Goal: Task Accomplishment & Management: Use online tool/utility

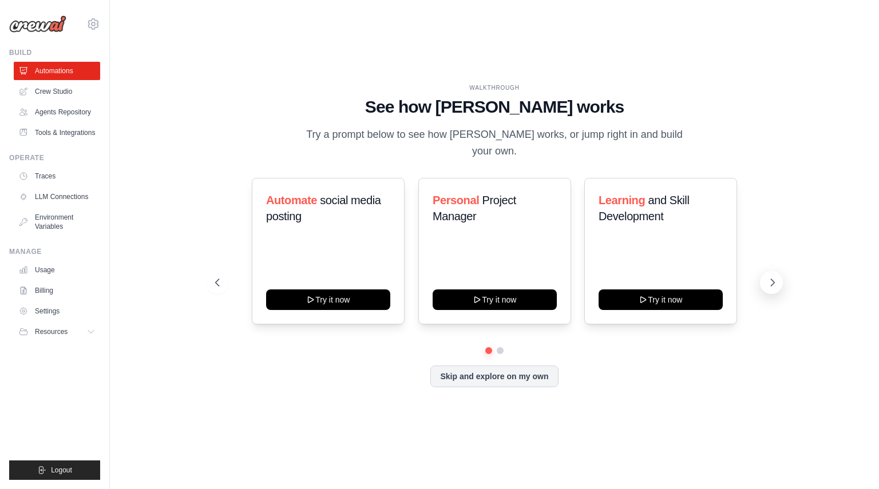
click at [768, 279] on icon at bounding box center [772, 282] width 11 height 11
click at [219, 277] on icon at bounding box center [216, 282] width 11 height 11
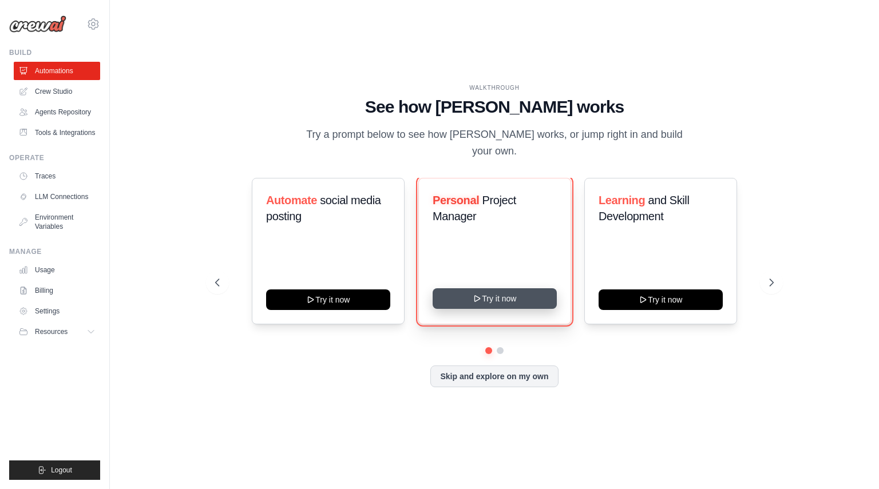
click at [486, 288] on button "Try it now" at bounding box center [495, 298] width 124 height 21
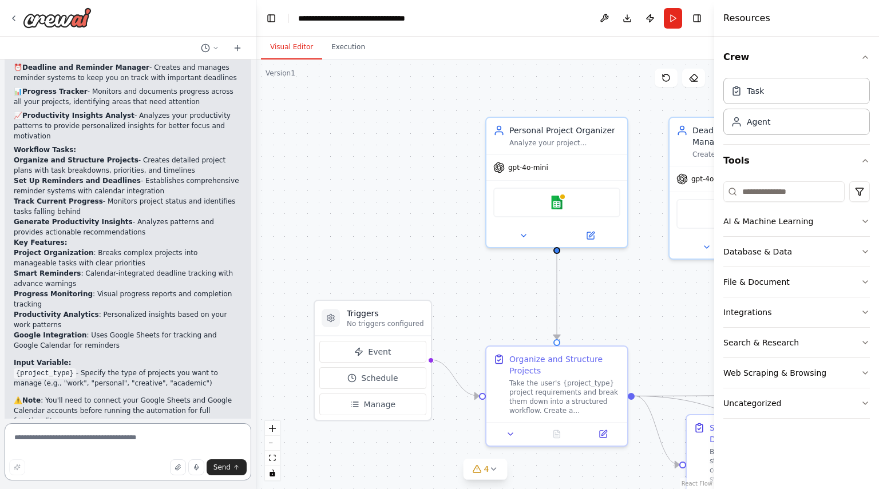
scroll to position [839, 0]
click at [437, 215] on div ".deletable-edge-delete-btn { width: 20px; height: 20px; border: 0px solid #ffff…" at bounding box center [485, 274] width 458 height 430
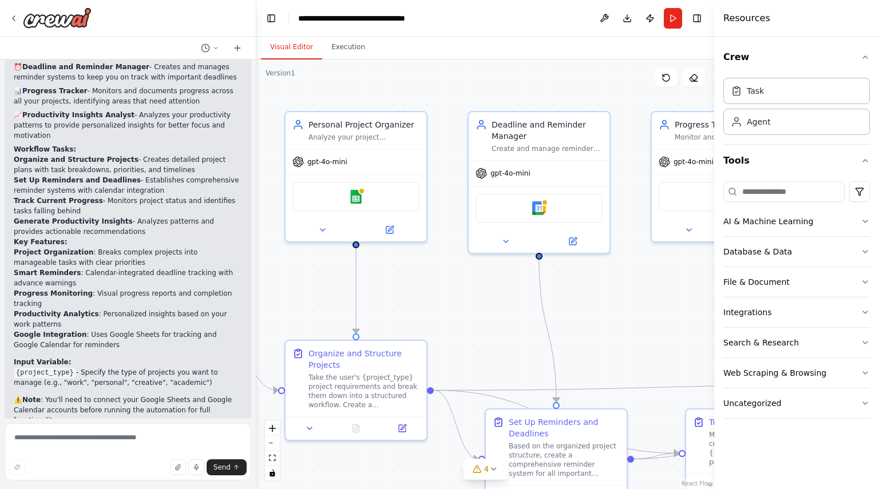
drag, startPoint x: 417, startPoint y: 223, endPoint x: 218, endPoint y: 210, distance: 199.5
click at [218, 210] on div "Create a crew that helps organize your personal projects, sets reminders for im…" at bounding box center [439, 244] width 879 height 489
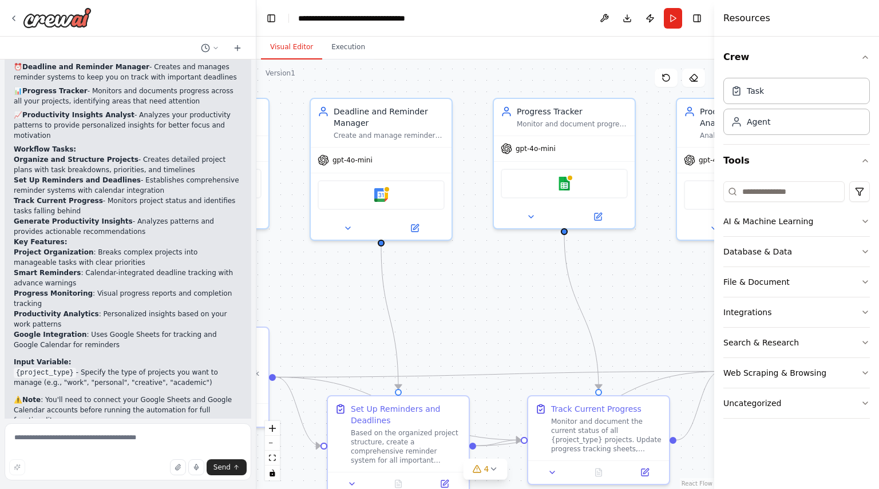
drag, startPoint x: 418, startPoint y: 272, endPoint x: 258, endPoint y: 265, distance: 159.7
click at [258, 265] on div ".deletable-edge-delete-btn { width: 20px; height: 20px; border: 0px solid #ffff…" at bounding box center [485, 274] width 458 height 430
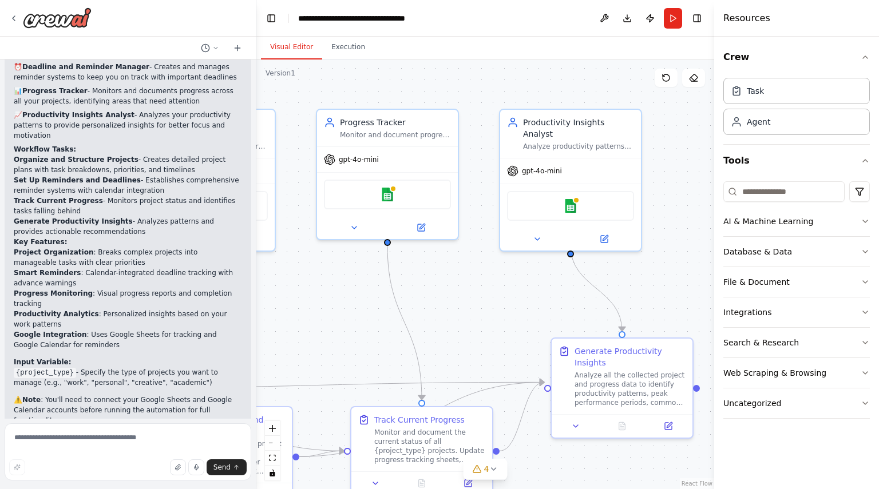
drag, startPoint x: 471, startPoint y: 299, endPoint x: 294, endPoint y: 310, distance: 177.7
click at [294, 310] on div ".deletable-edge-delete-btn { width: 20px; height: 20px; border: 0px solid #ffff…" at bounding box center [485, 274] width 458 height 430
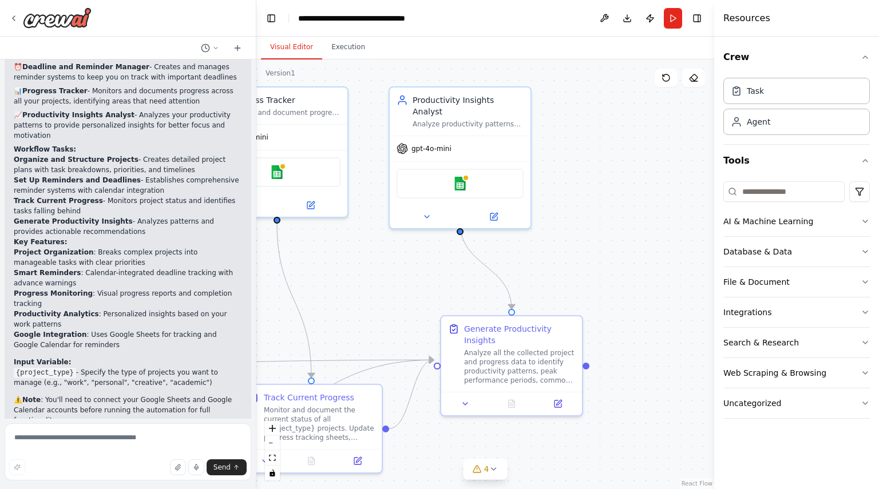
drag, startPoint x: 473, startPoint y: 332, endPoint x: 363, endPoint y: 310, distance: 112.1
click at [363, 310] on div ".deletable-edge-delete-btn { width: 20px; height: 20px; border: 0px solid #ffff…" at bounding box center [485, 274] width 458 height 430
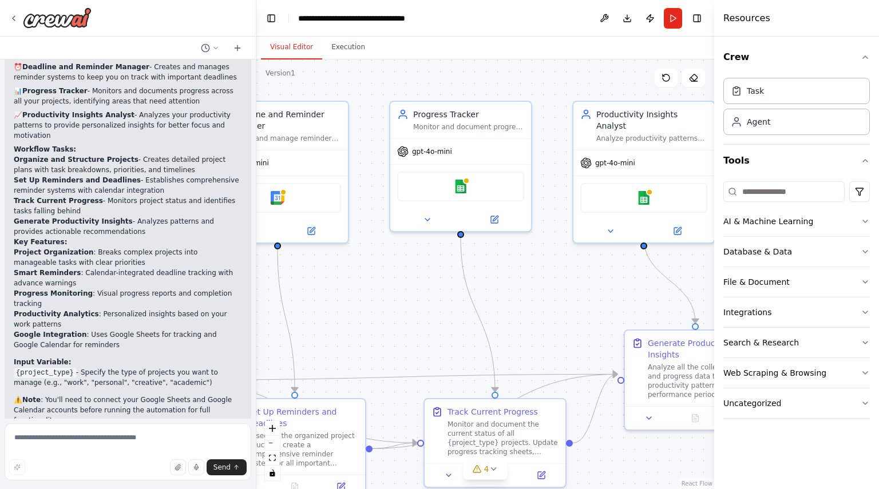
drag, startPoint x: 370, startPoint y: 299, endPoint x: 548, endPoint y: 305, distance: 177.4
click at [548, 305] on div ".deletable-edge-delete-btn { width: 20px; height: 20px; border: 0px solid #ffff…" at bounding box center [485, 274] width 458 height 430
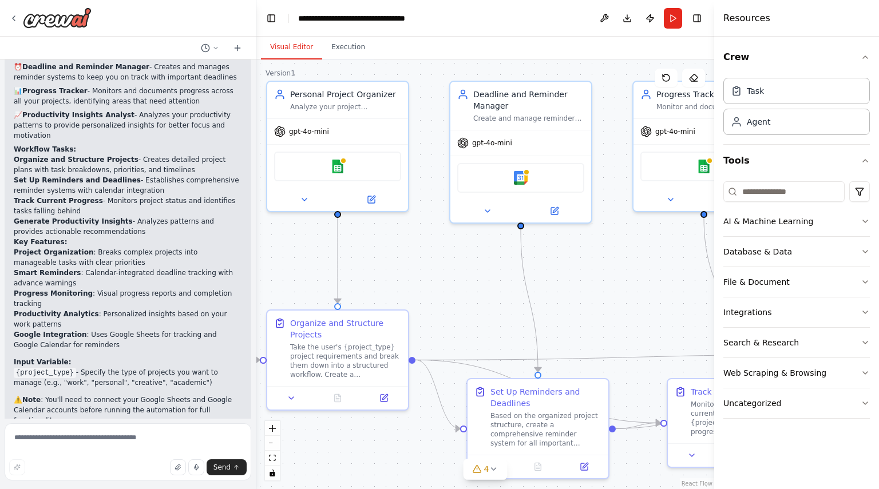
drag, startPoint x: 383, startPoint y: 294, endPoint x: 656, endPoint y: 283, distance: 272.5
click at [656, 283] on div ".deletable-edge-delete-btn { width: 20px; height: 20px; border: 0px solid #ffff…" at bounding box center [485, 274] width 458 height 430
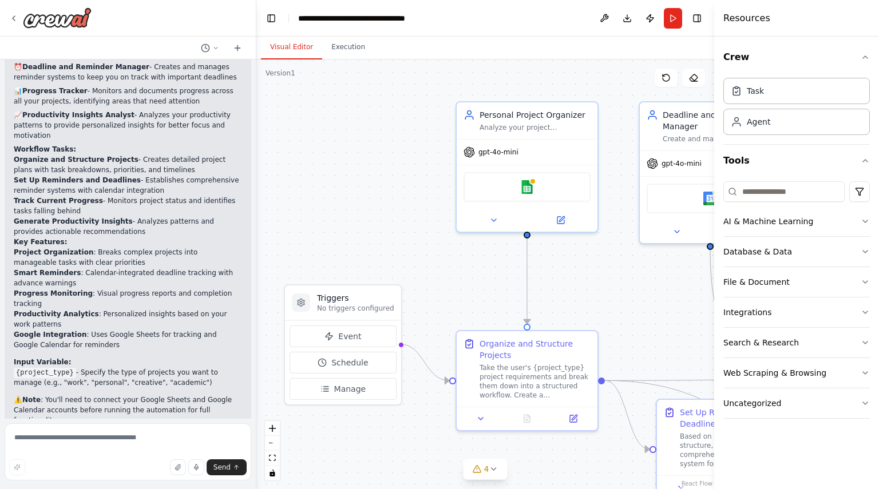
drag, startPoint x: 494, startPoint y: 284, endPoint x: 679, endPoint y: 275, distance: 184.4
click at [679, 275] on div ".deletable-edge-delete-btn { width: 20px; height: 20px; border: 0px solid #ffff…" at bounding box center [485, 274] width 458 height 430
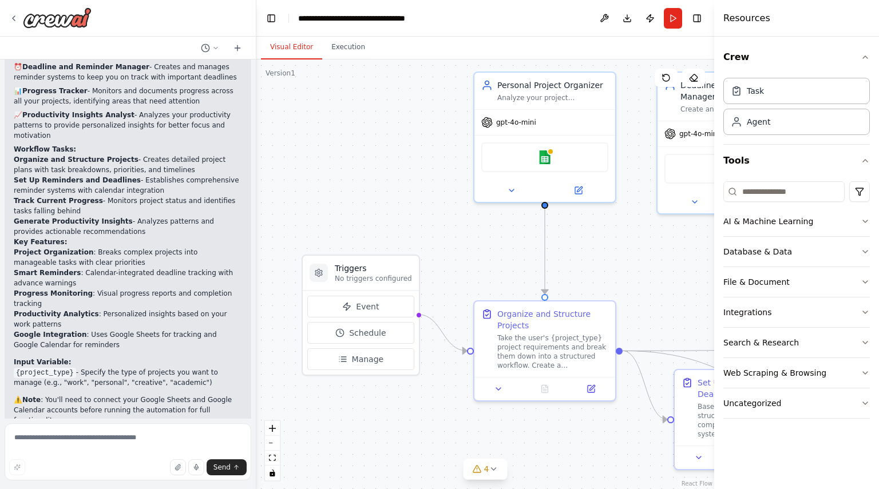
drag, startPoint x: 454, startPoint y: 213, endPoint x: 446, endPoint y: 207, distance: 10.1
click at [446, 207] on div ".deletable-edge-delete-btn { width: 20px; height: 20px; border: 0px solid #ffff…" at bounding box center [485, 274] width 458 height 430
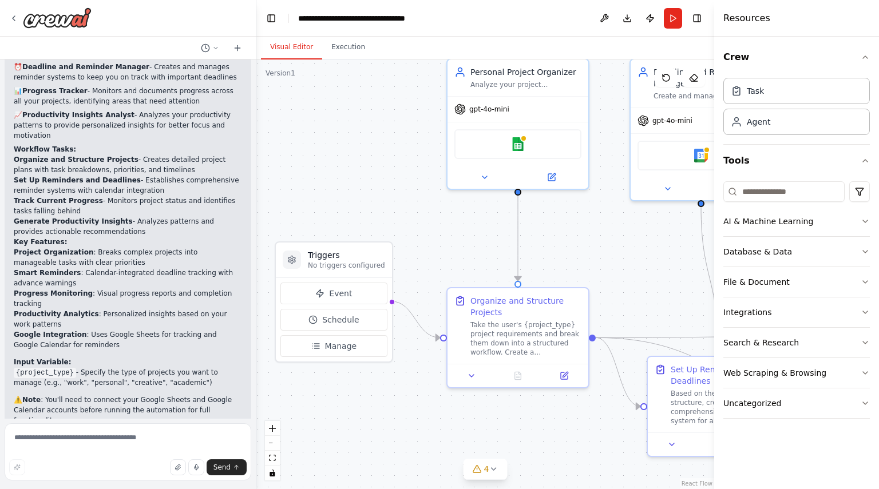
drag, startPoint x: 428, startPoint y: 203, endPoint x: 403, endPoint y: 204, distance: 25.2
click at [403, 204] on div ".deletable-edge-delete-btn { width: 20px; height: 20px; border: 0px solid #ffff…" at bounding box center [485, 274] width 458 height 430
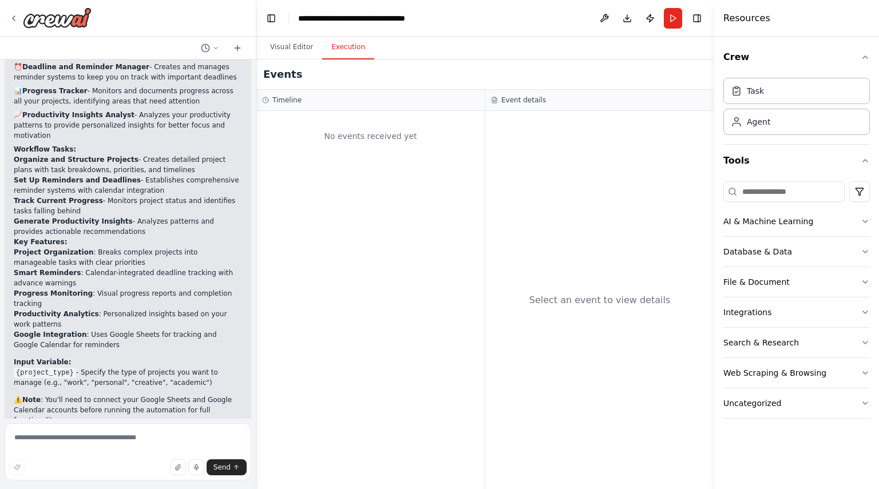
click at [351, 42] on button "Execution" at bounding box center [348, 47] width 52 height 24
click at [287, 39] on button "Visual Editor" at bounding box center [291, 47] width 61 height 24
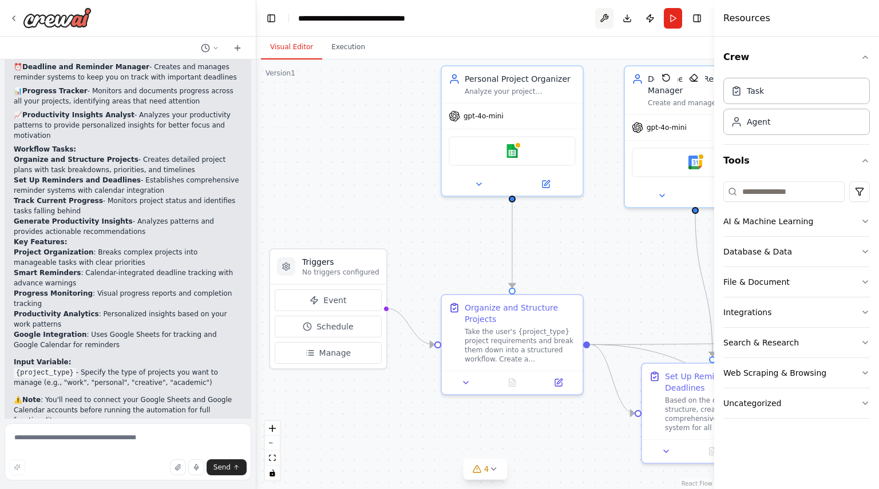
click at [608, 21] on button at bounding box center [604, 18] width 18 height 21
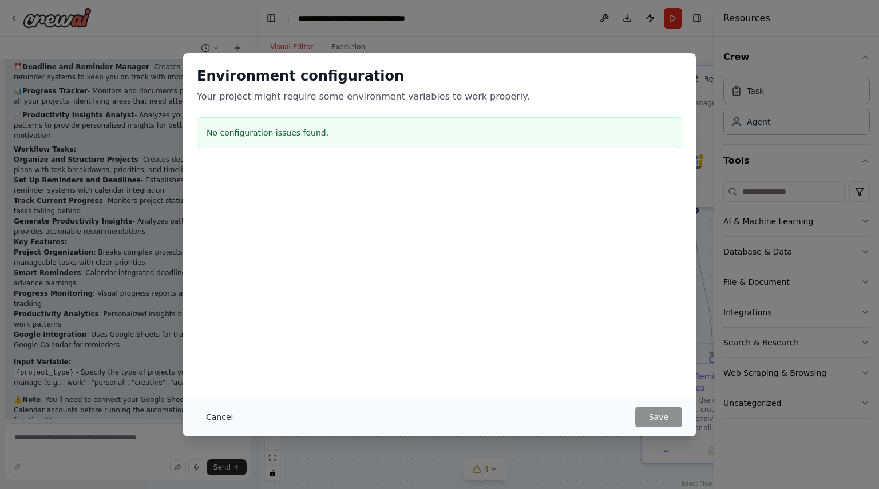
click at [227, 407] on button "Cancel" at bounding box center [219, 417] width 45 height 21
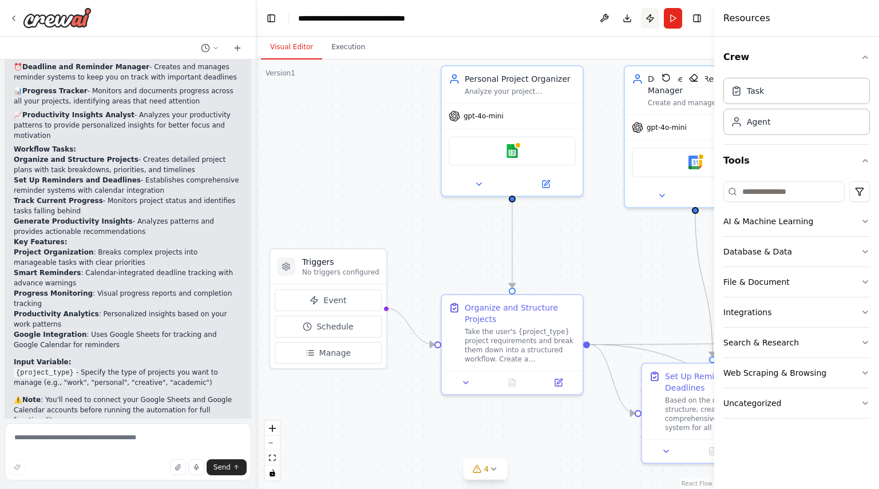
click at [649, 17] on button "Publish" at bounding box center [650, 18] width 18 height 21
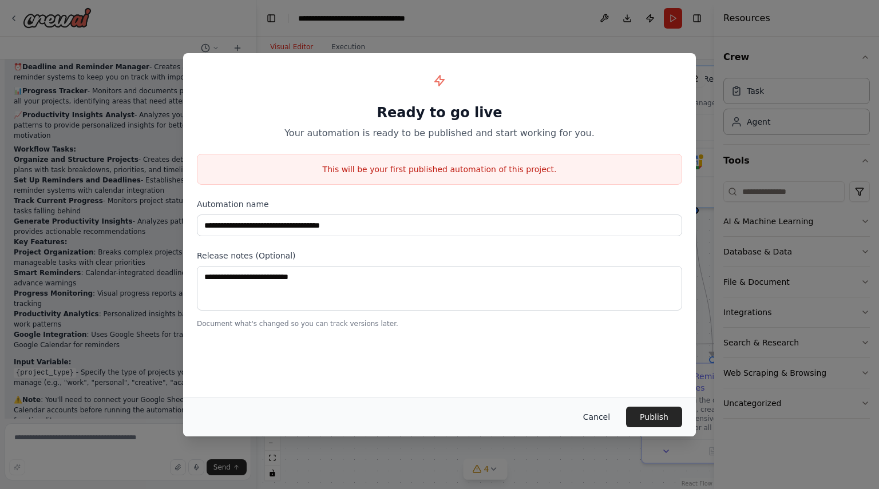
click at [598, 414] on button "Cancel" at bounding box center [596, 417] width 45 height 21
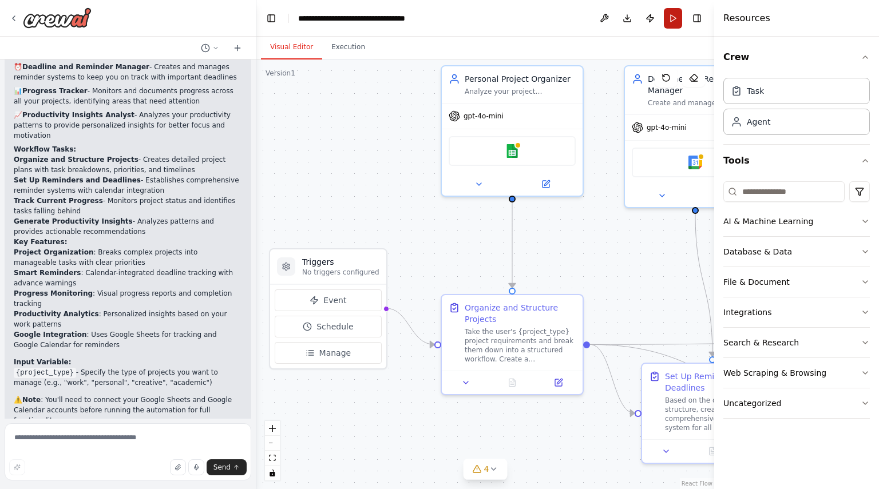
click at [674, 20] on button "Run" at bounding box center [673, 18] width 18 height 21
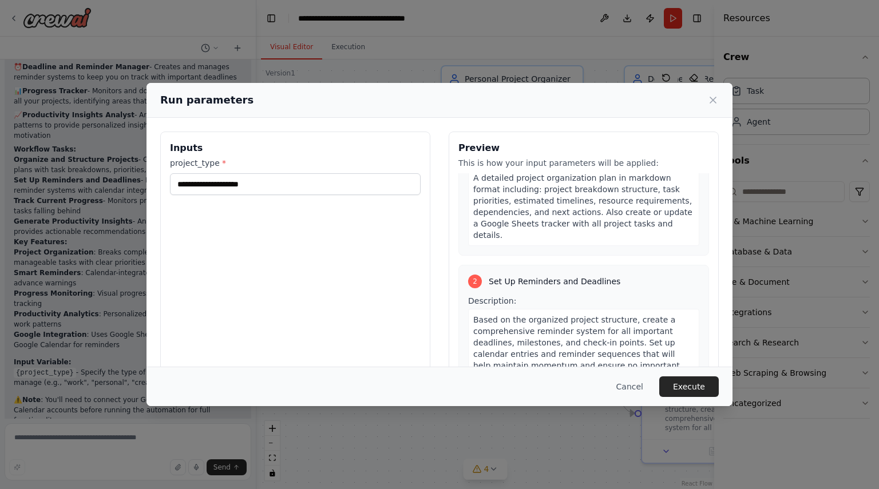
scroll to position [164, 0]
click at [630, 383] on button "Cancel" at bounding box center [629, 386] width 45 height 21
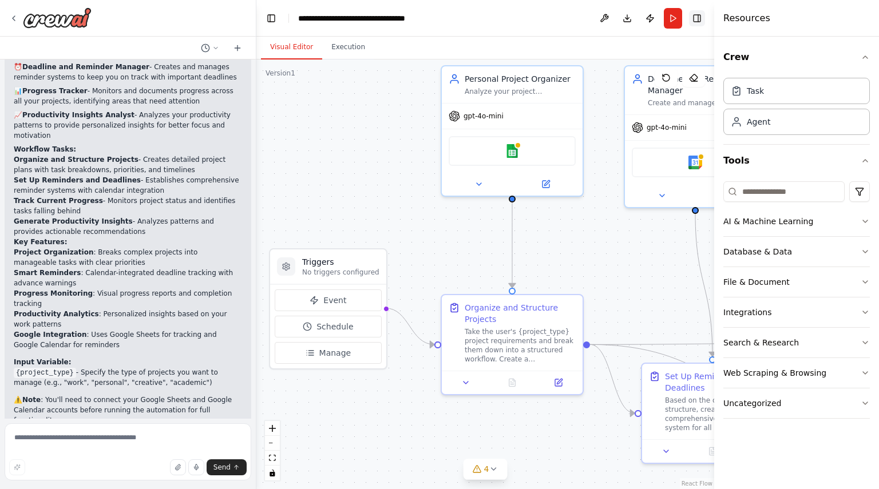
click at [699, 18] on button "Toggle Right Sidebar" at bounding box center [697, 18] width 16 height 16
